Goal: Task Accomplishment & Management: Manage account settings

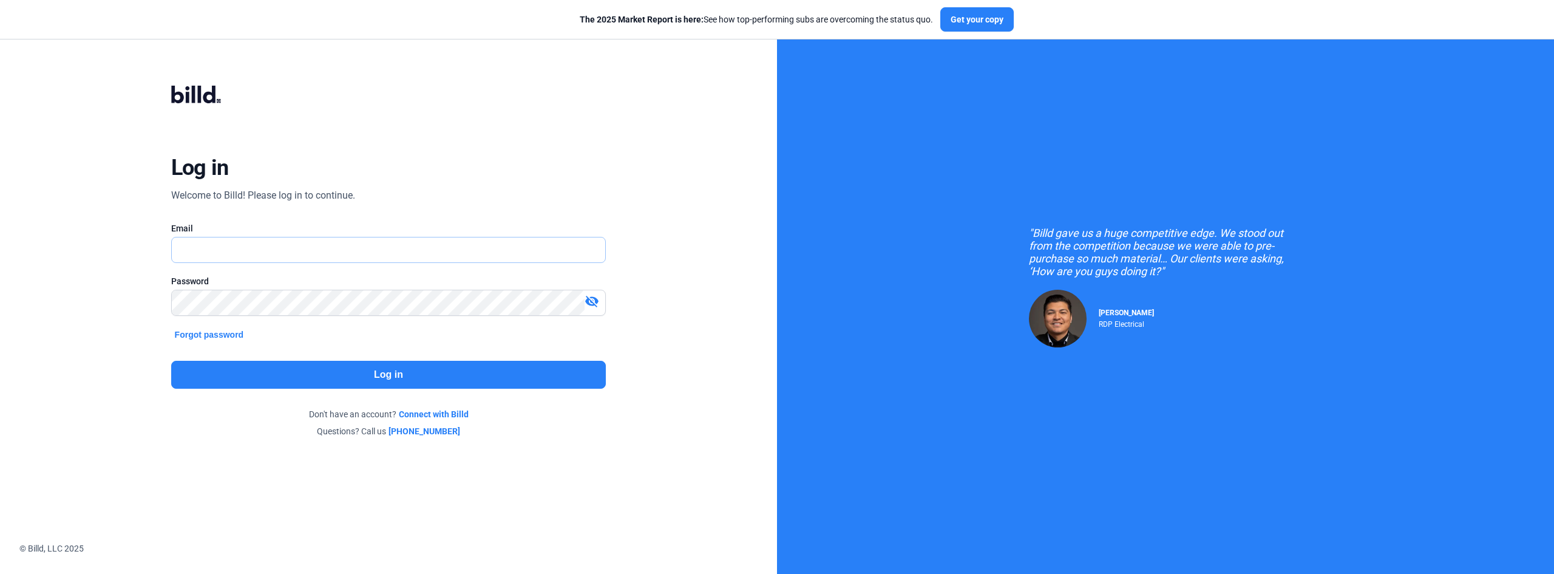
type input "[PERSON_NAME][EMAIL_ADDRESS][DOMAIN_NAME]"
click at [358, 366] on button "Log in" at bounding box center [388, 375] width 435 height 28
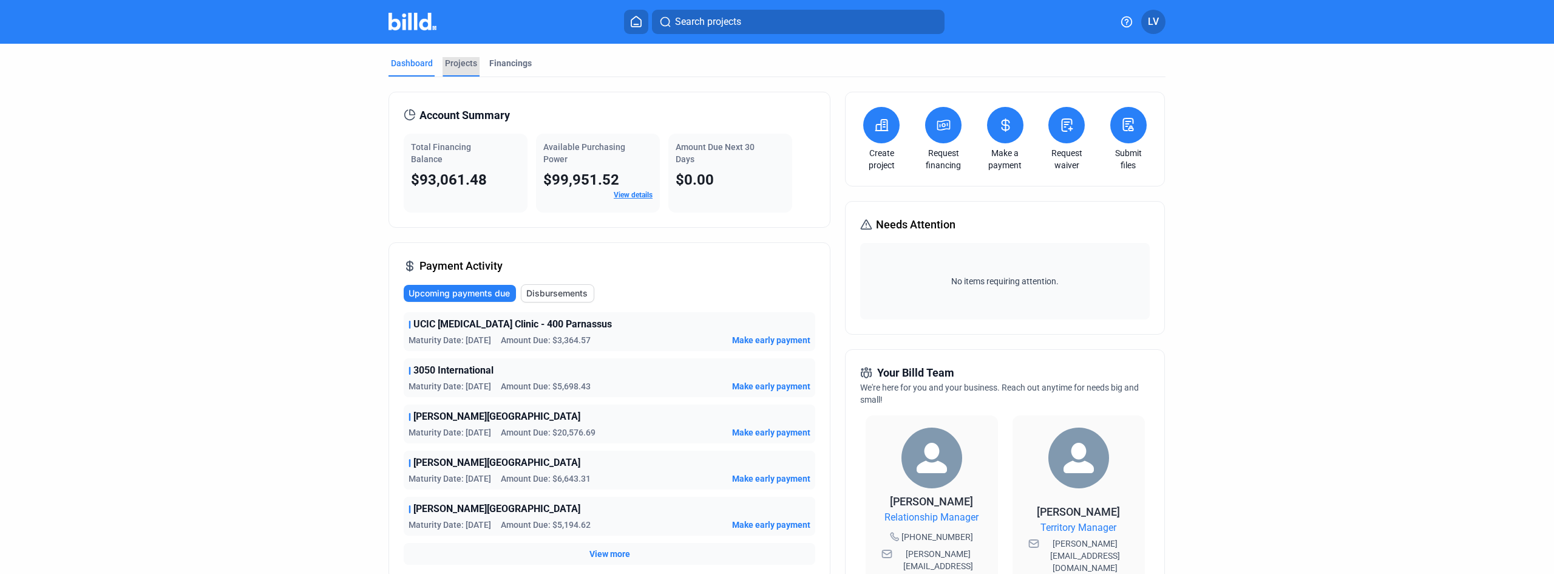
click at [454, 63] on div "Projects" at bounding box center [461, 63] width 32 height 12
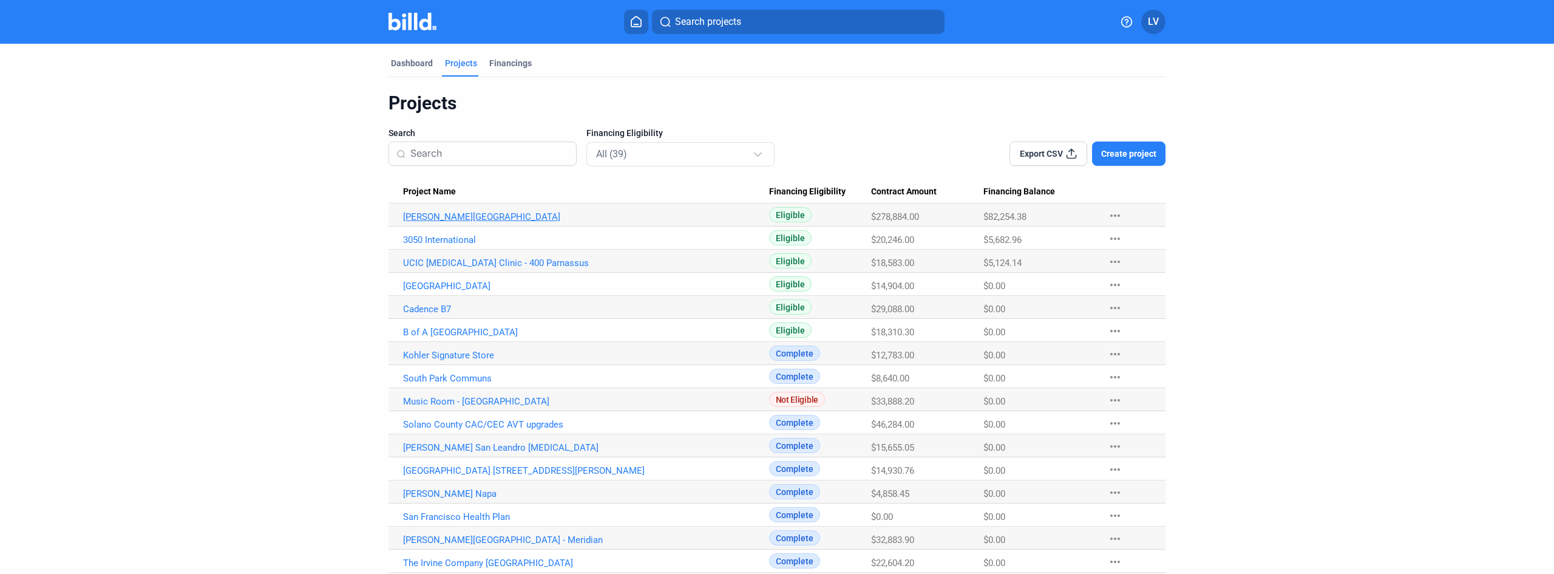
click at [494, 216] on link "[PERSON_NAME][GEOGRAPHIC_DATA]" at bounding box center [586, 216] width 366 height 11
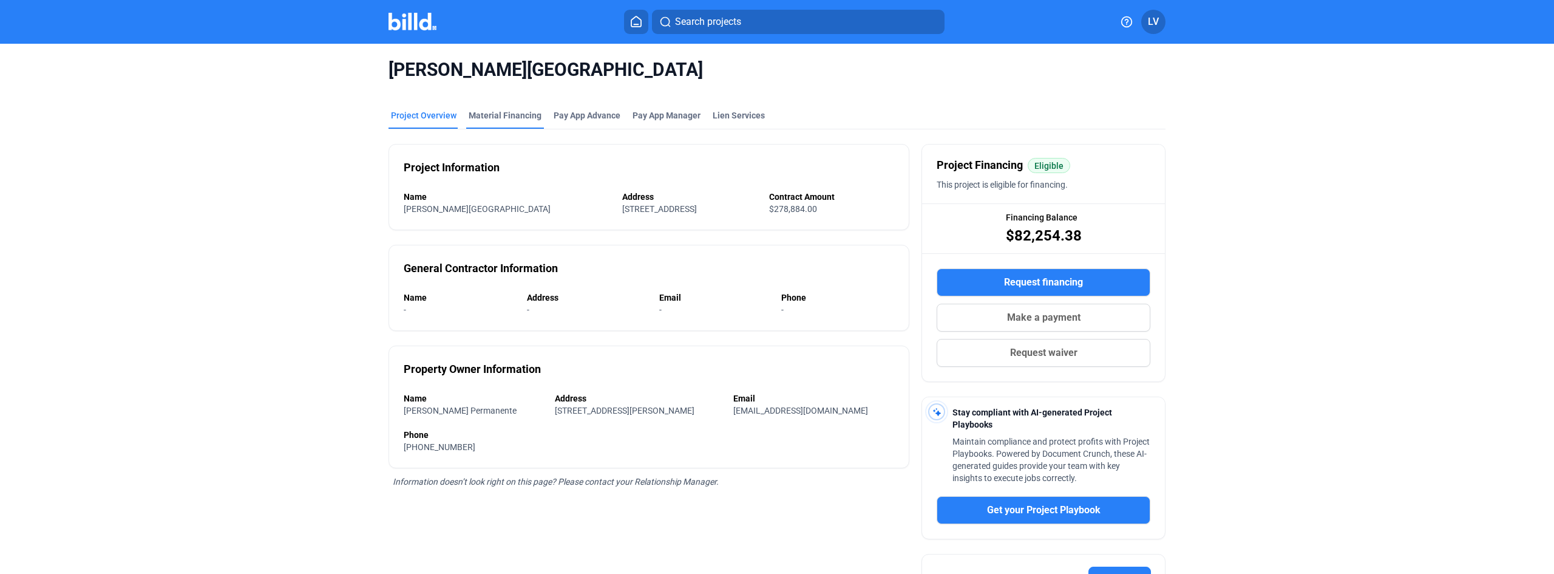
click at [531, 118] on div "Material Financing" at bounding box center [505, 115] width 73 height 12
